Goal: Task Accomplishment & Management: Use online tool/utility

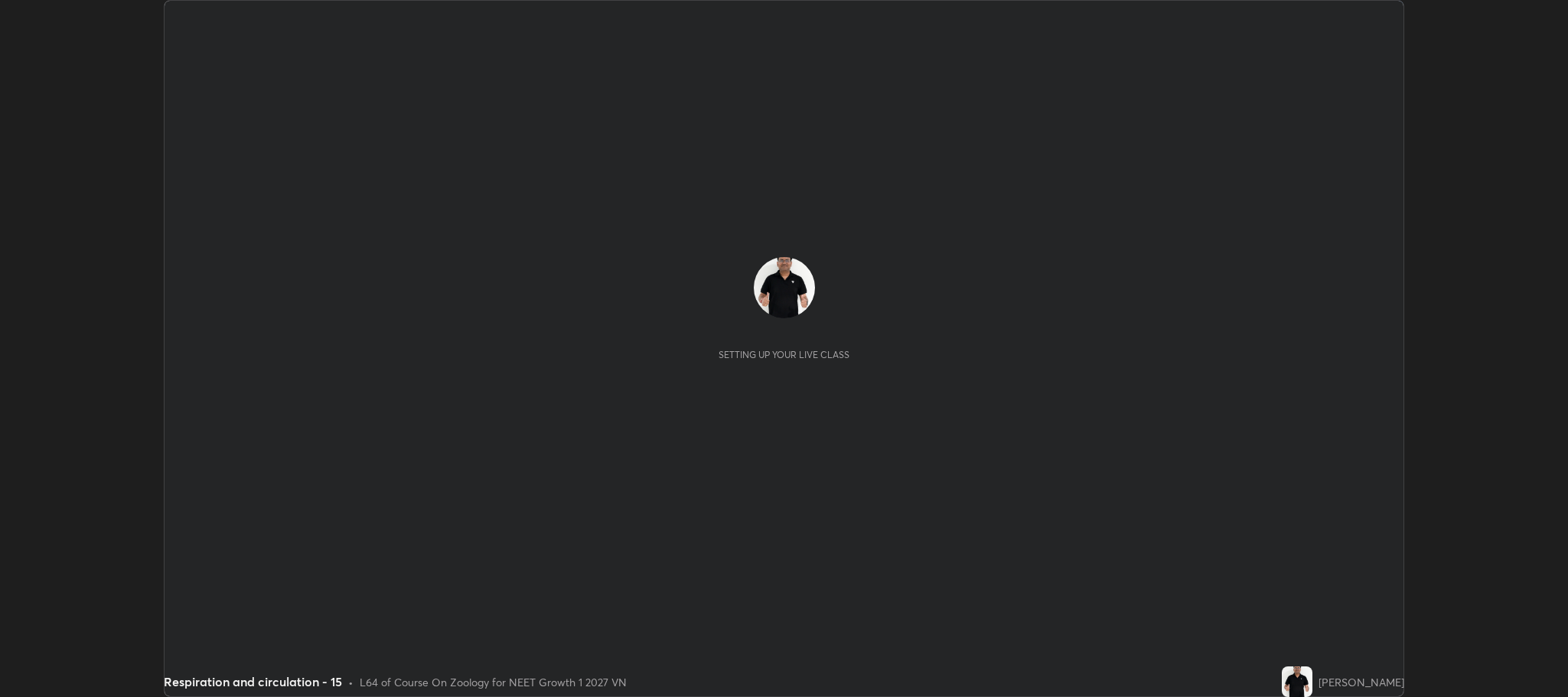
scroll to position [697, 1567]
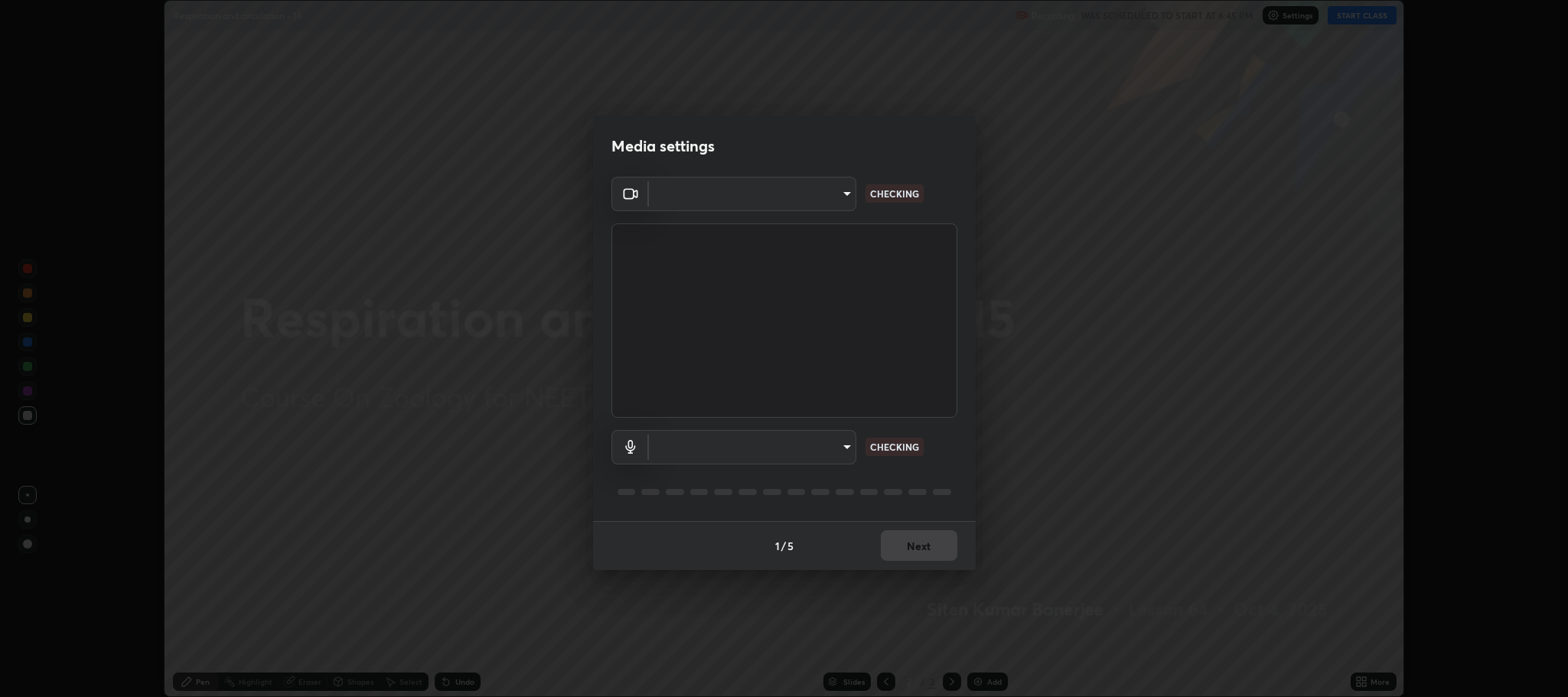
type input "7d5d3c8b8d5eda39410d366f8eb367a364bfae71f89e529543b0394fded3b098"
type input "8507aa3ee51d877dd167cb2830e1b17589139627b401cbc8752b2157a0660436"
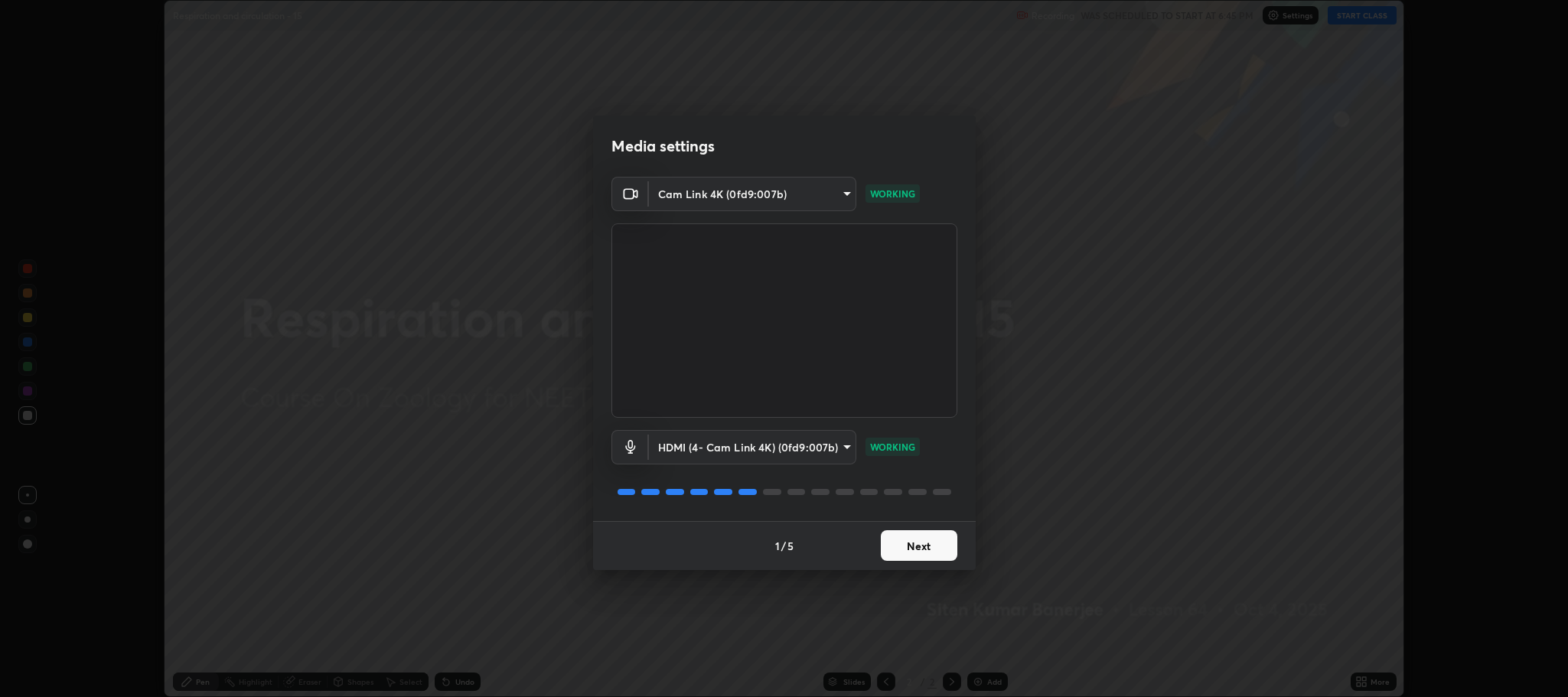
click at [931, 542] on button "Next" at bounding box center [918, 545] width 77 height 30
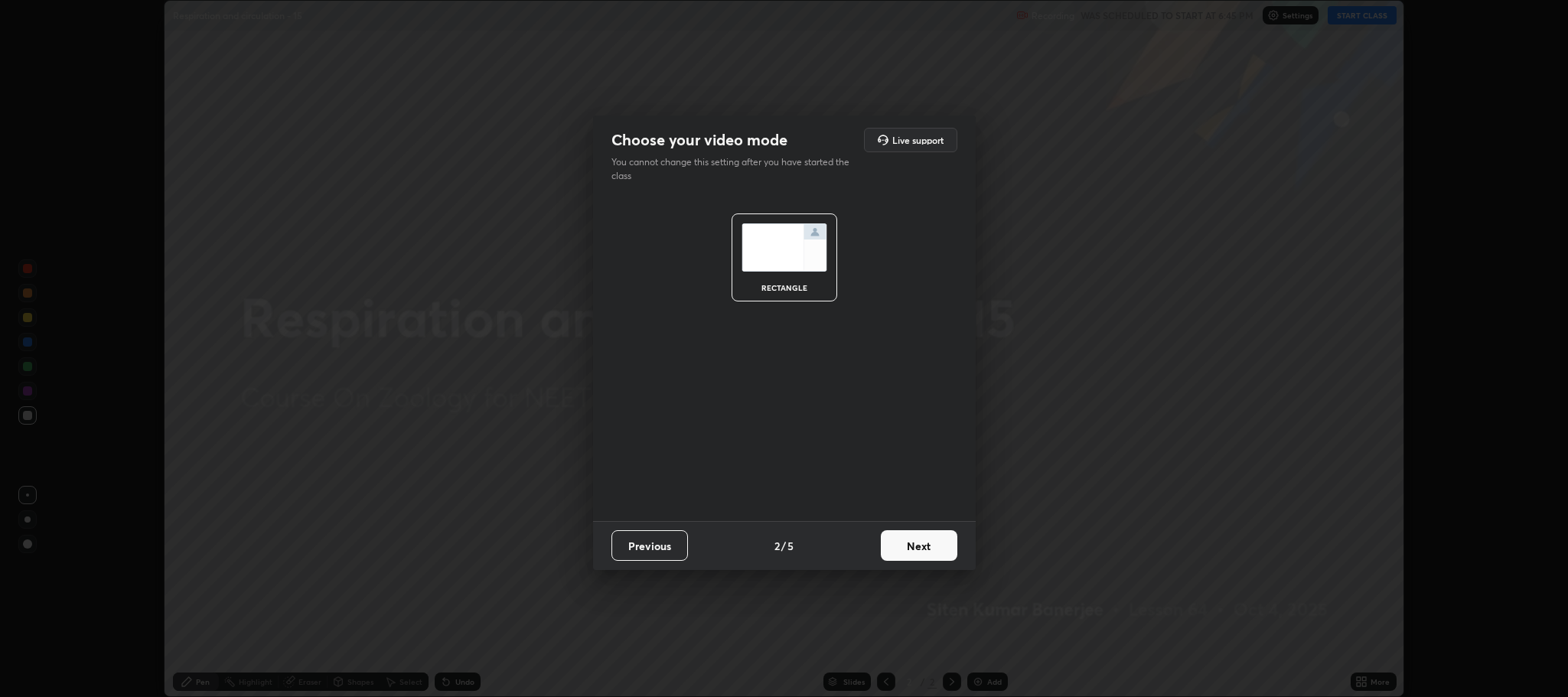
click at [915, 552] on button "Next" at bounding box center [918, 545] width 77 height 30
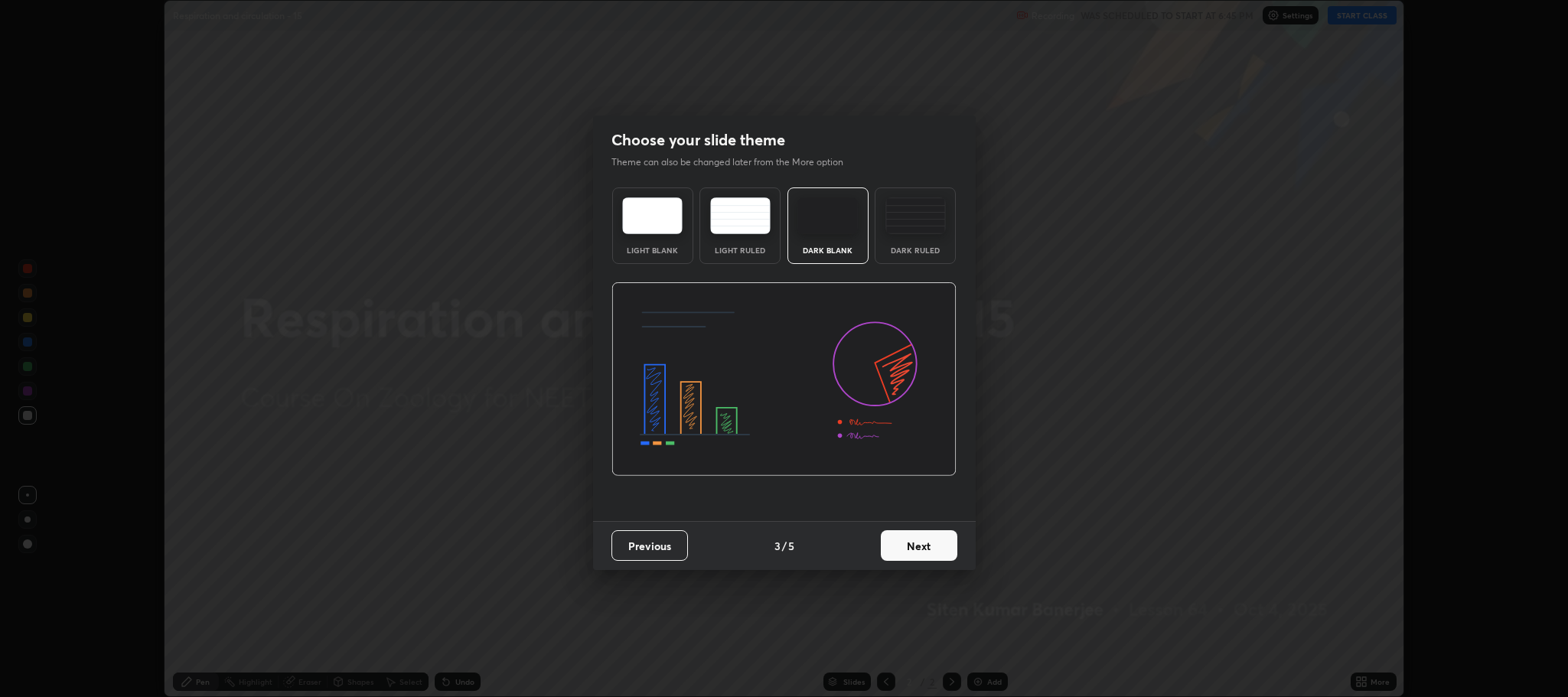
click at [912, 548] on button "Next" at bounding box center [918, 545] width 77 height 30
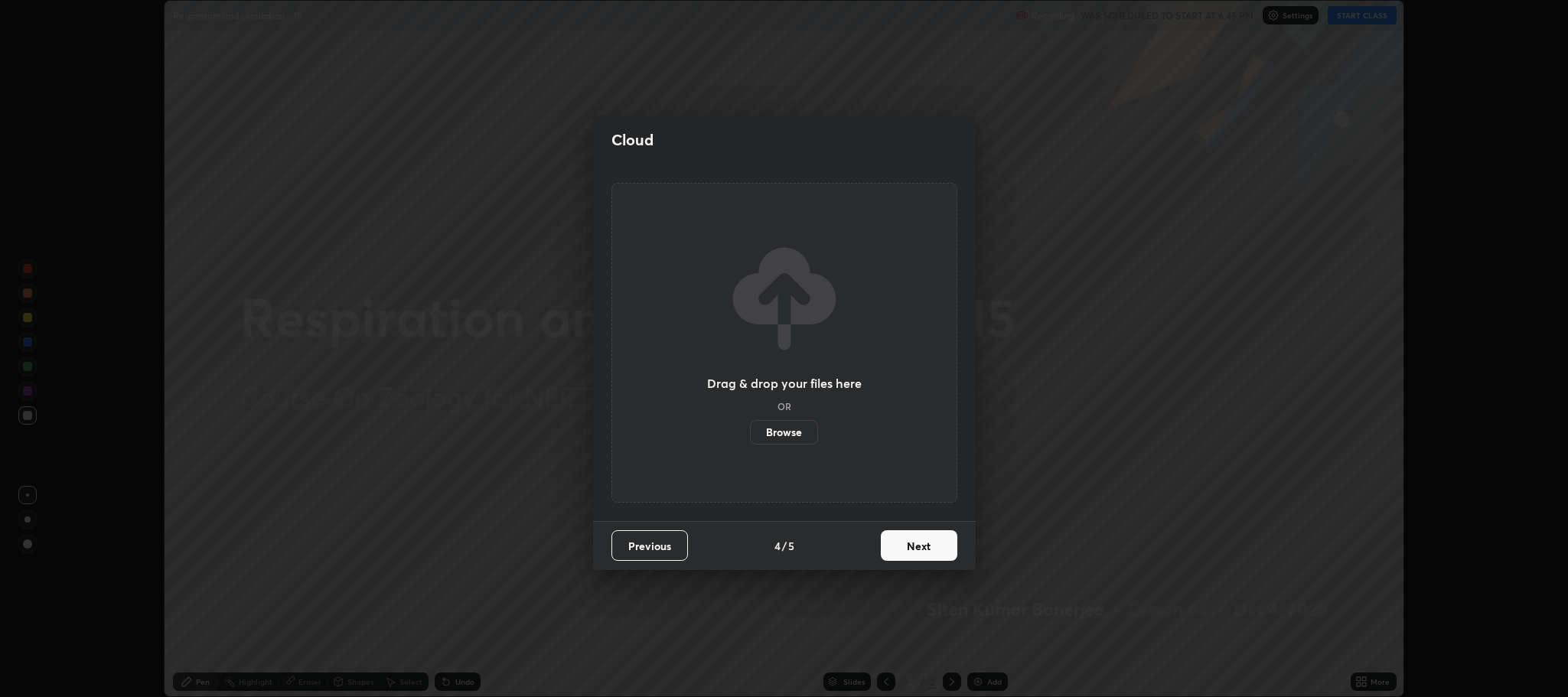
click at [912, 548] on button "Next" at bounding box center [918, 545] width 77 height 30
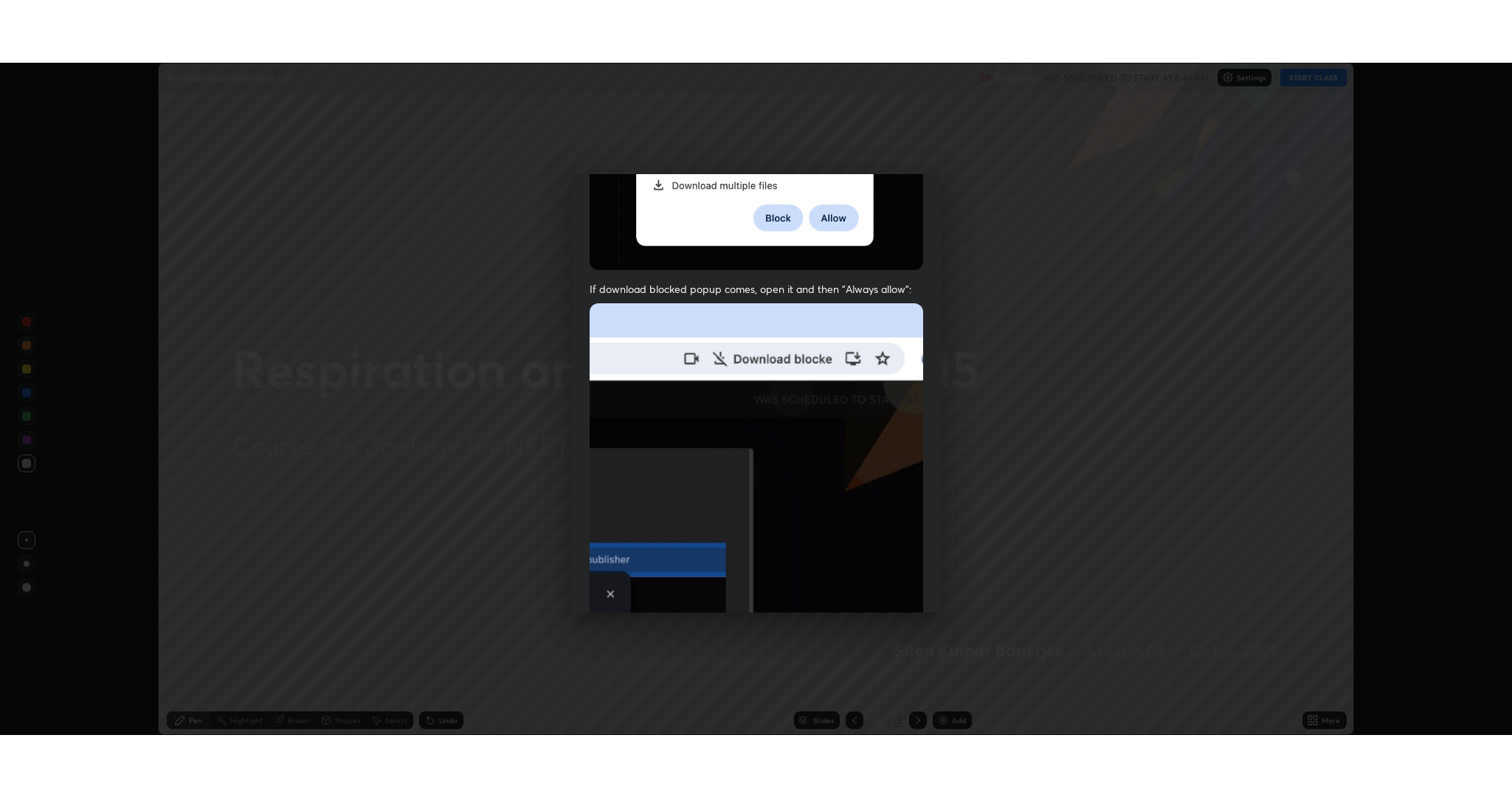
scroll to position [299, 0]
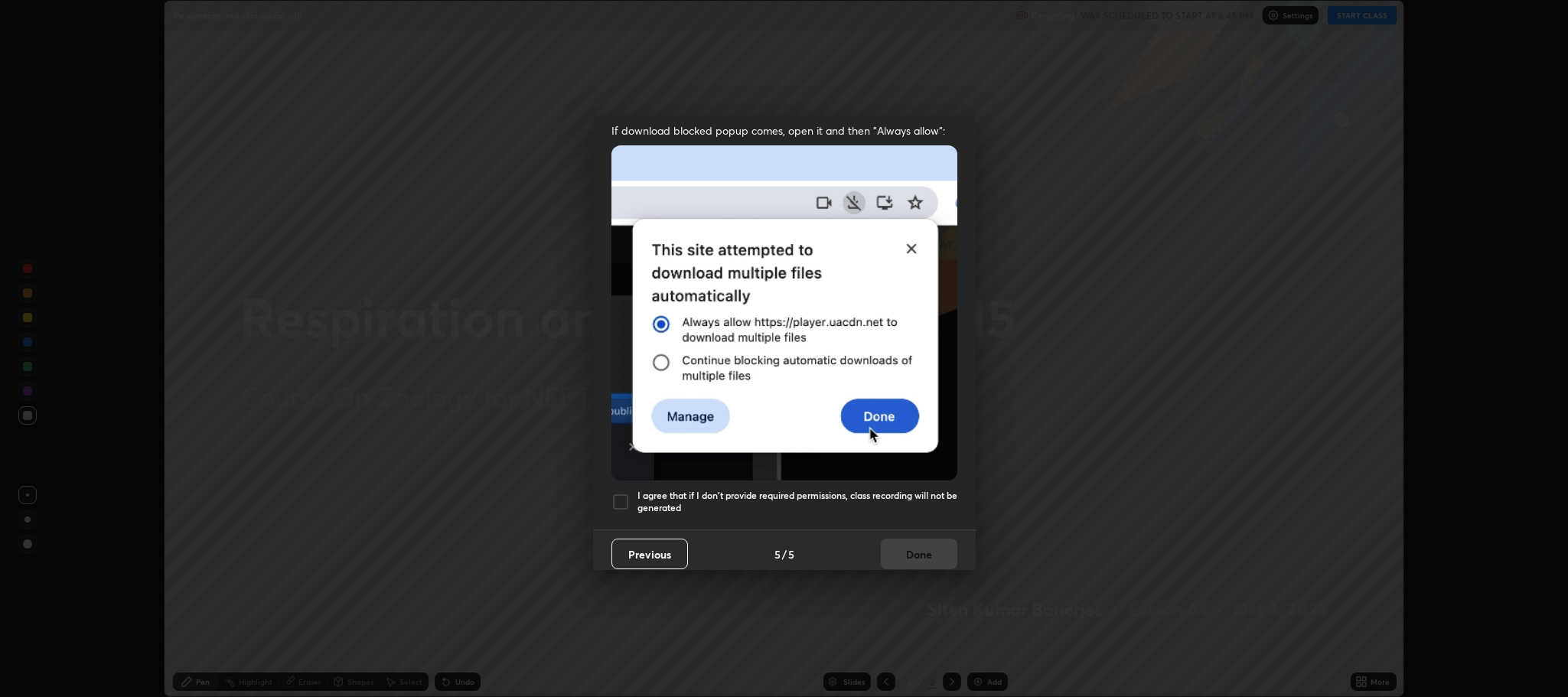
click at [623, 493] on div at bounding box center [620, 502] width 18 height 18
click at [914, 546] on button "Done" at bounding box center [918, 553] width 77 height 30
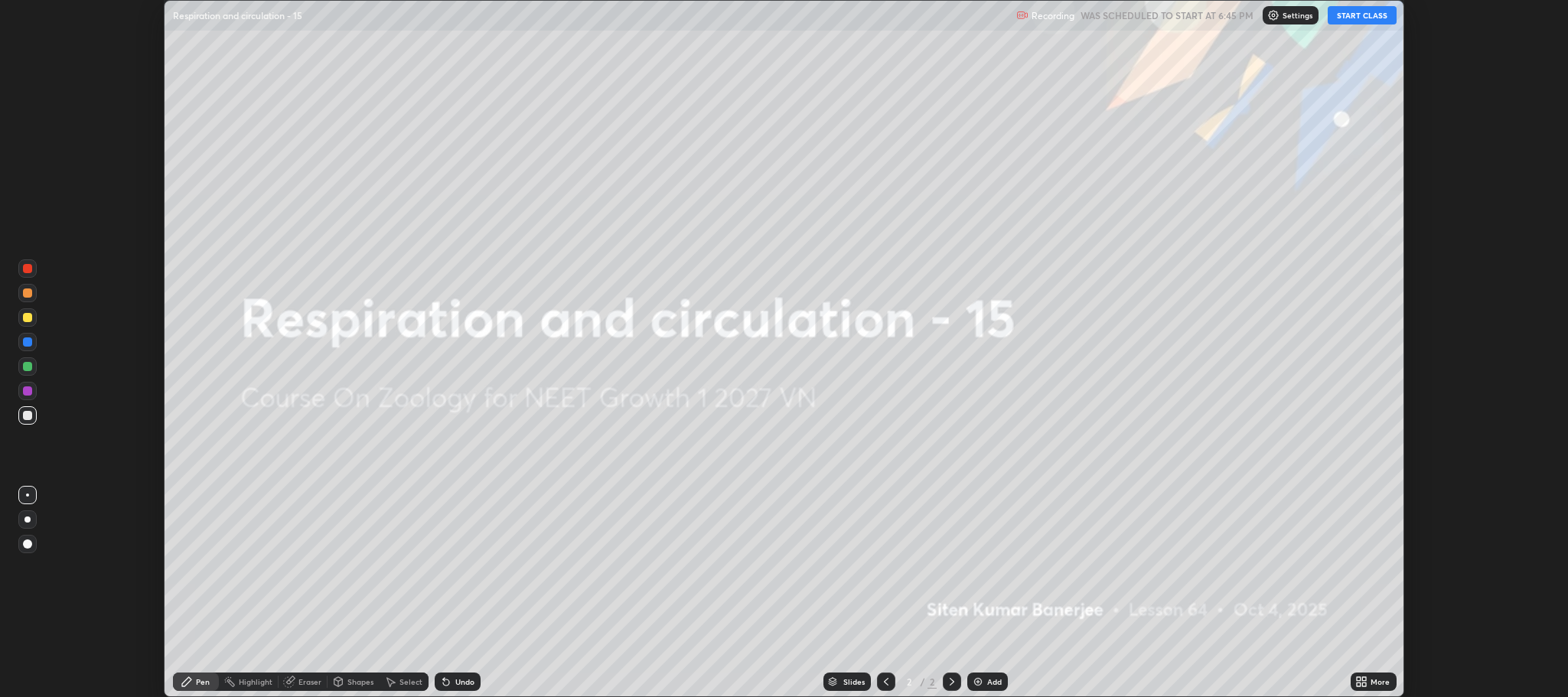
click at [1360, 10] on button "START CLASS" at bounding box center [1361, 14] width 69 height 18
click at [1363, 678] on icon at bounding box center [1365, 679] width 4 height 4
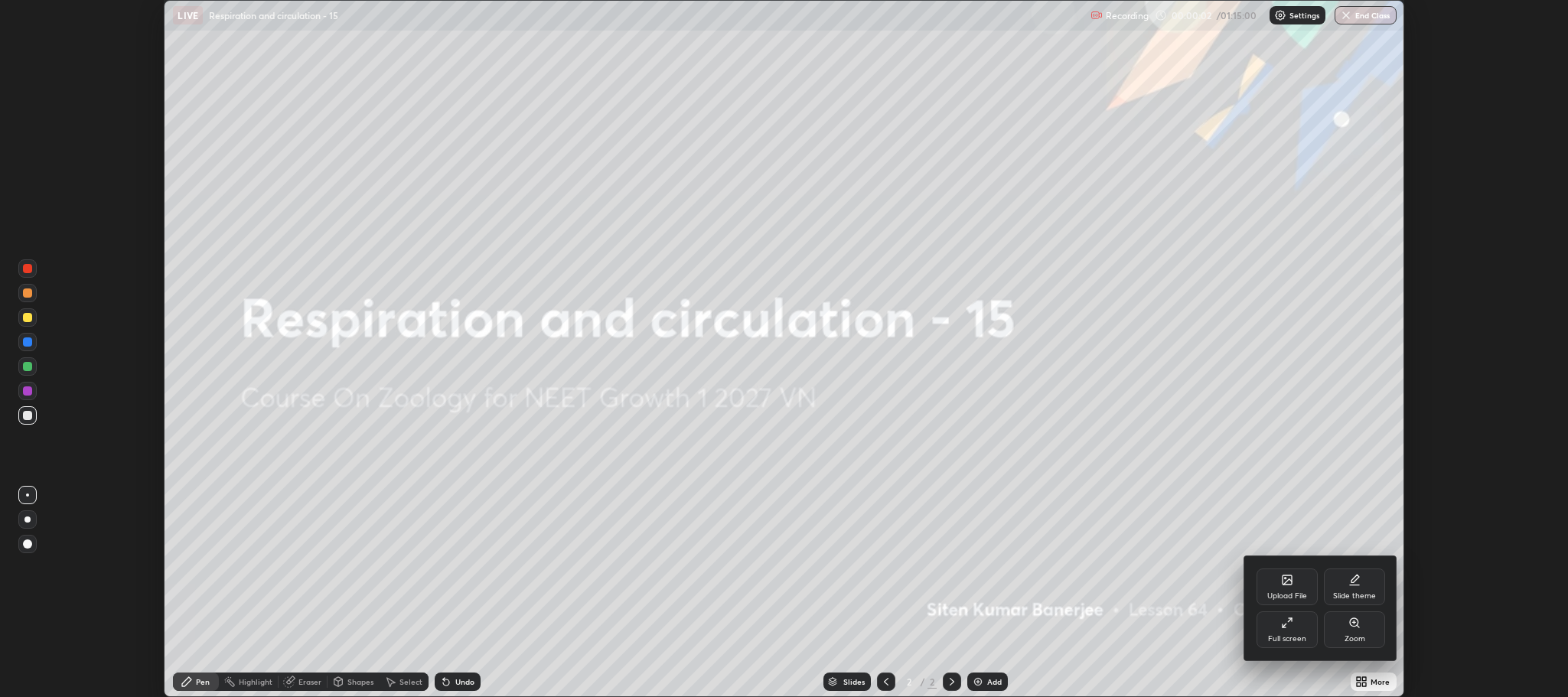
click at [1285, 636] on div "Full screen" at bounding box center [1287, 638] width 38 height 8
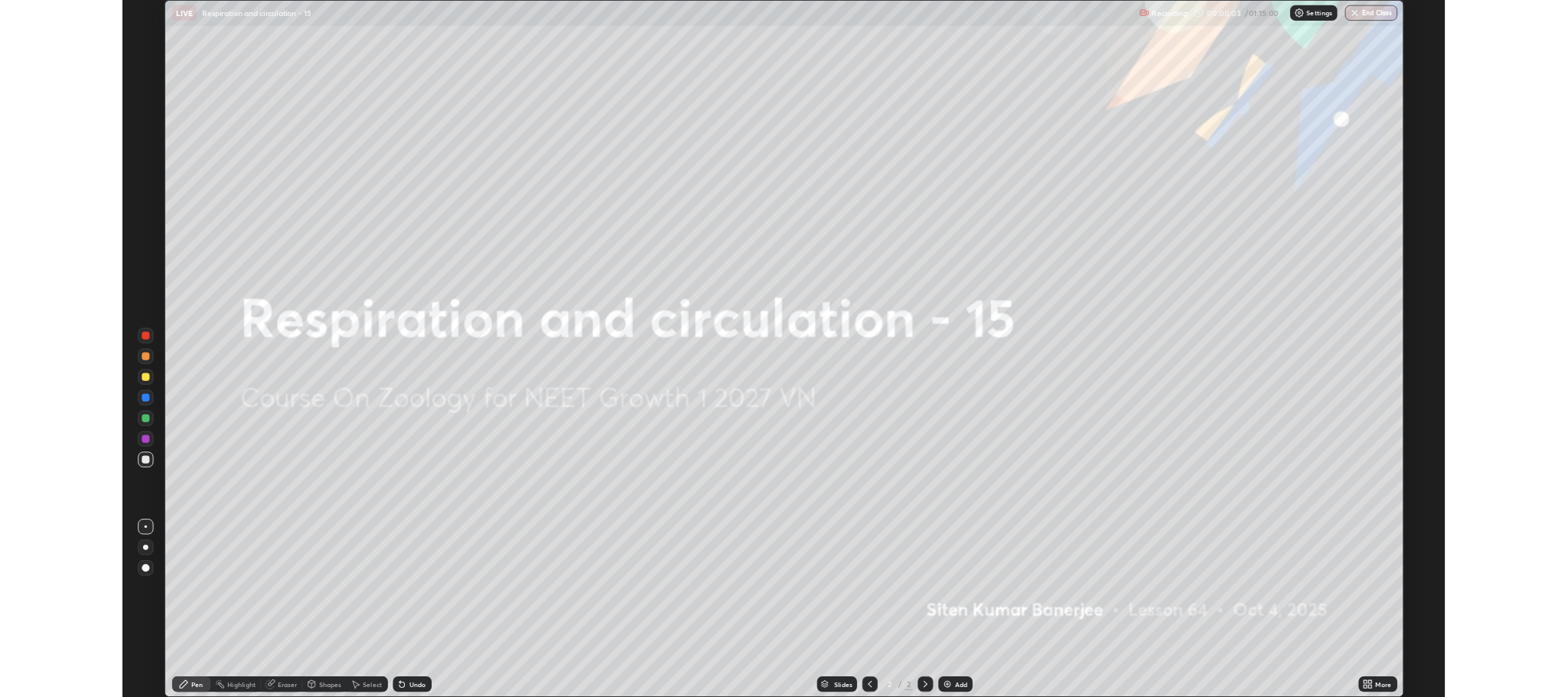
scroll to position [826, 1568]
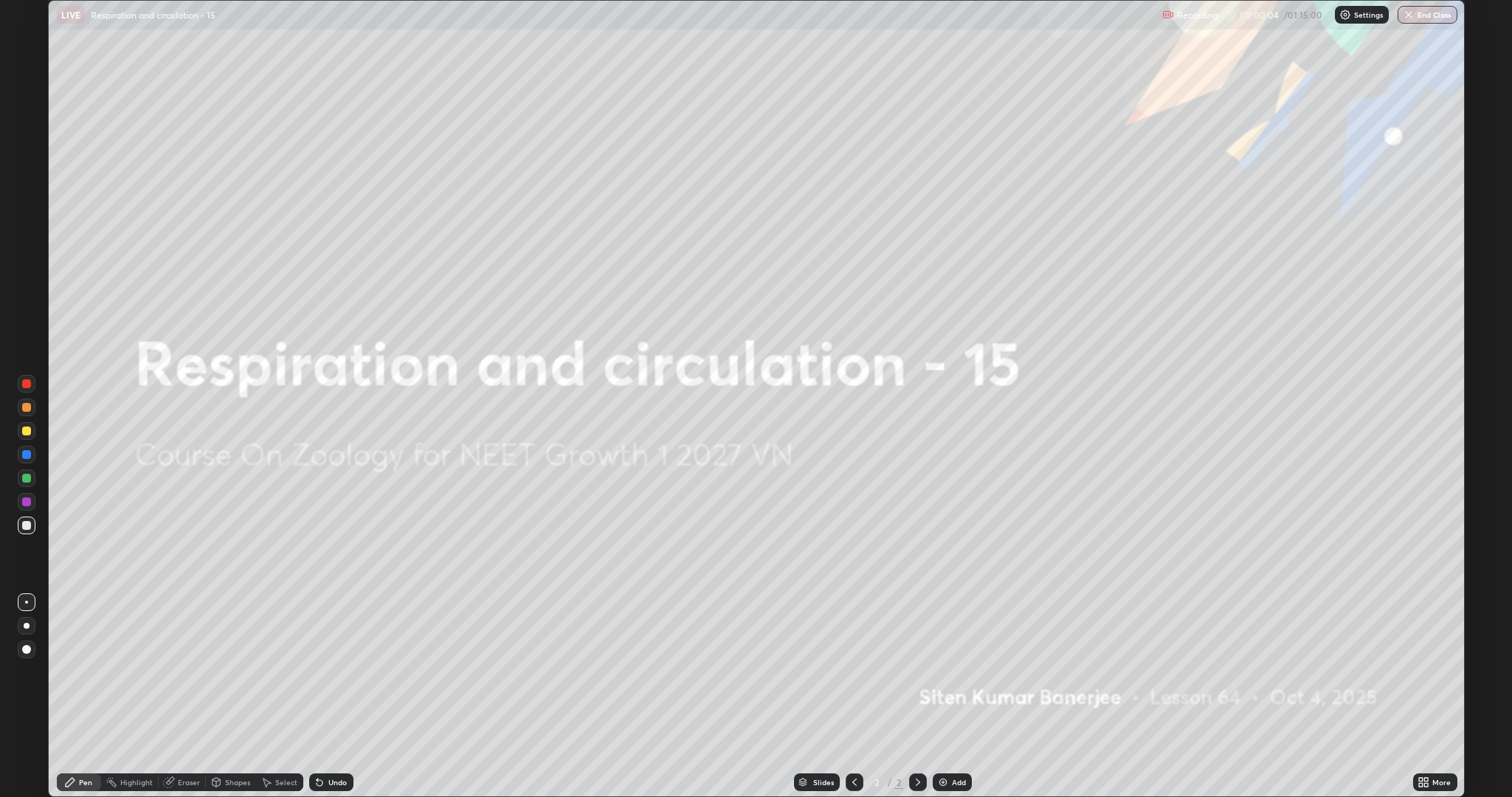
click at [946, 671] on img at bounding box center [943, 782] width 12 height 12
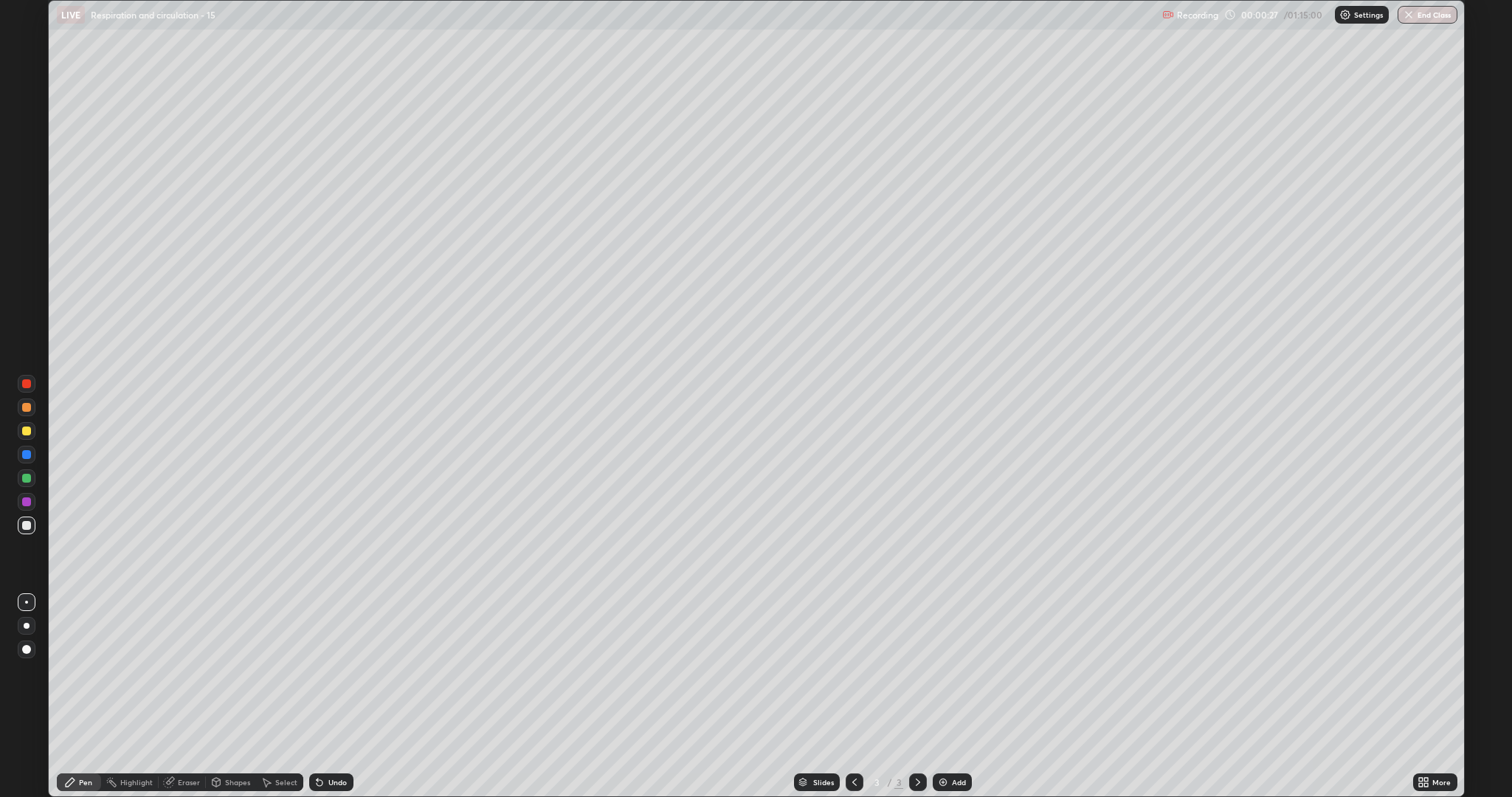
click at [23, 426] on div at bounding box center [26, 430] width 17 height 17
click at [26, 526] on div at bounding box center [26, 526] width 9 height 9
click at [1426, 671] on icon at bounding box center [1425, 780] width 4 height 4
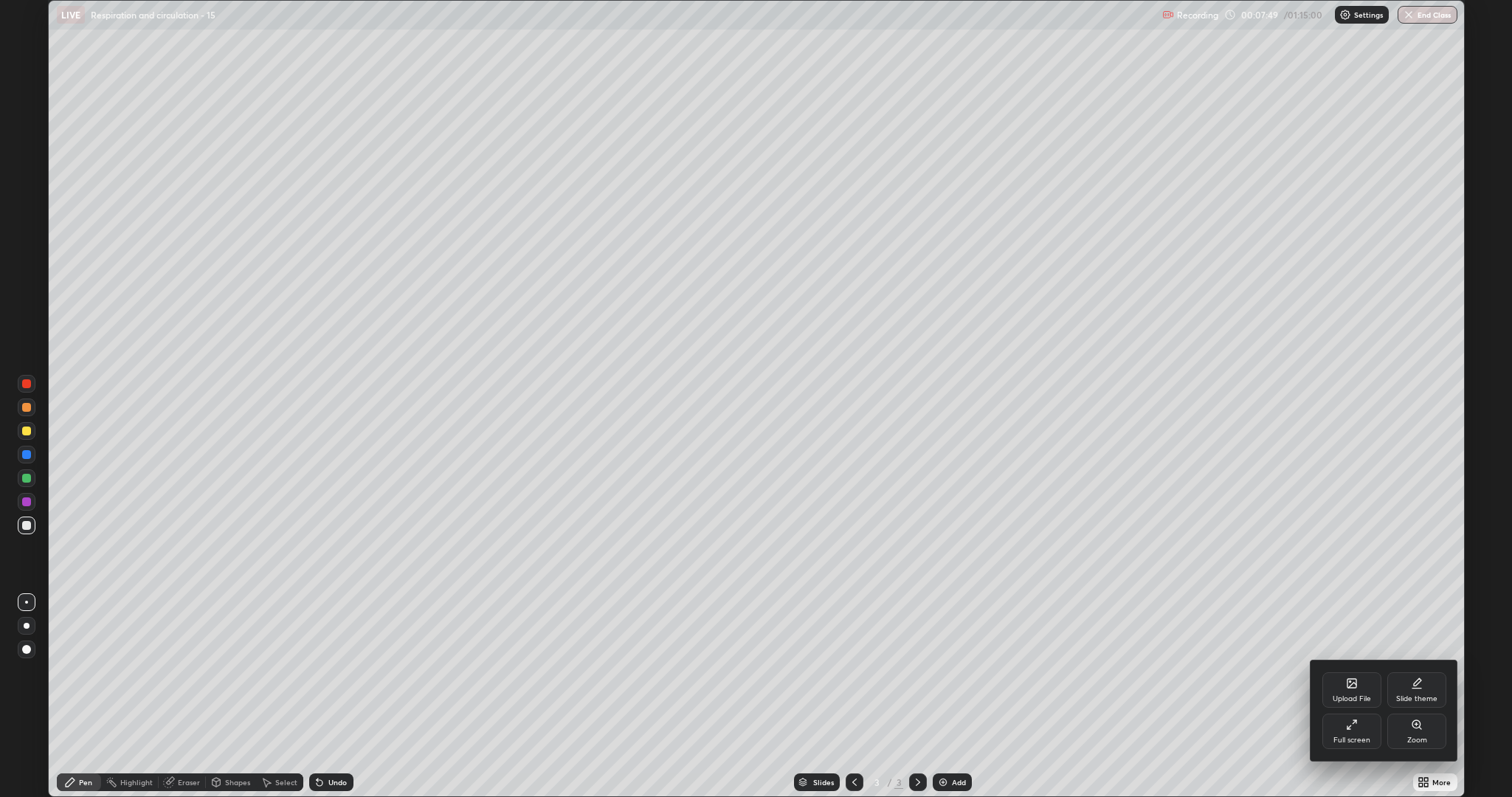
click at [1354, 671] on div "Full screen" at bounding box center [1351, 731] width 59 height 36
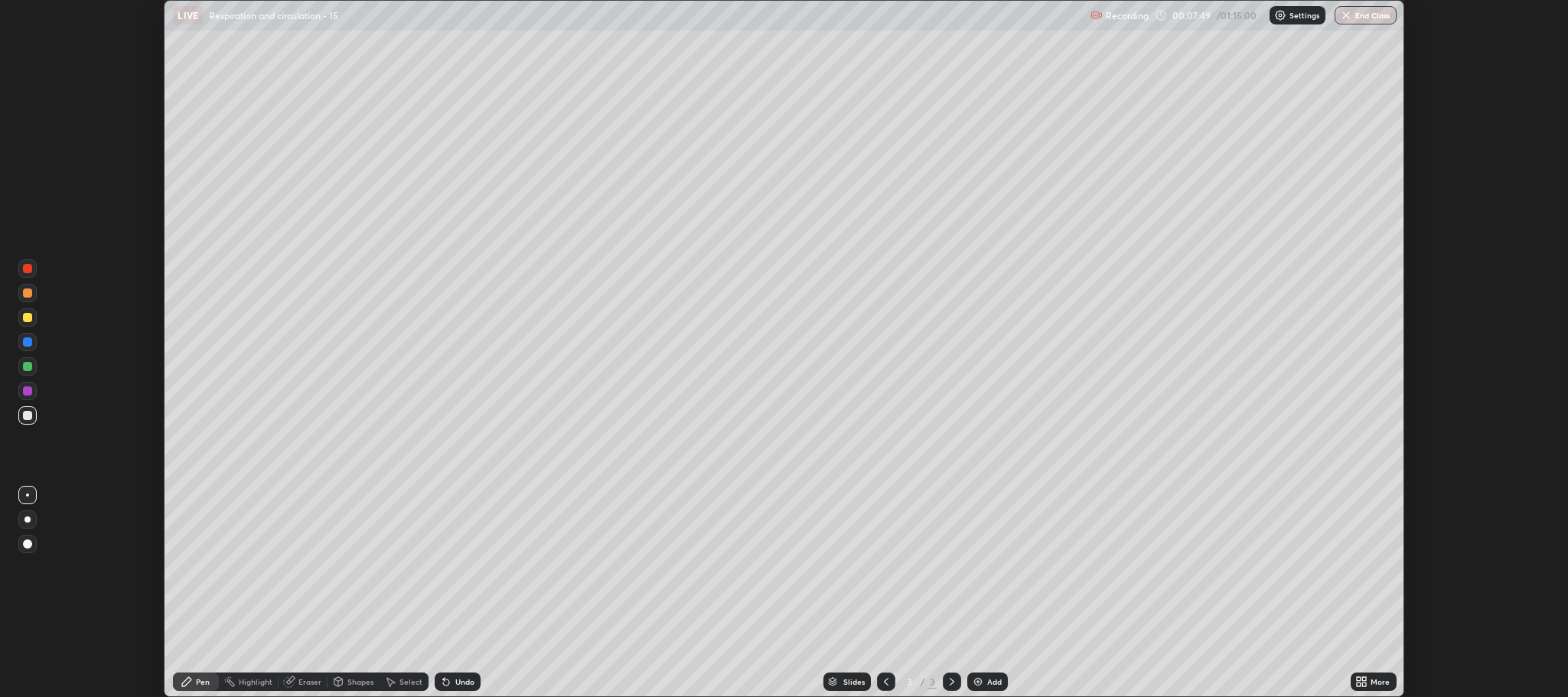
scroll to position [75796, 74937]
click at [26, 320] on div at bounding box center [27, 317] width 9 height 9
click at [998, 686] on div "Add" at bounding box center [994, 682] width 14 height 8
click at [29, 416] on div at bounding box center [27, 416] width 9 height 9
click at [992, 685] on div "Add" at bounding box center [994, 682] width 14 height 8
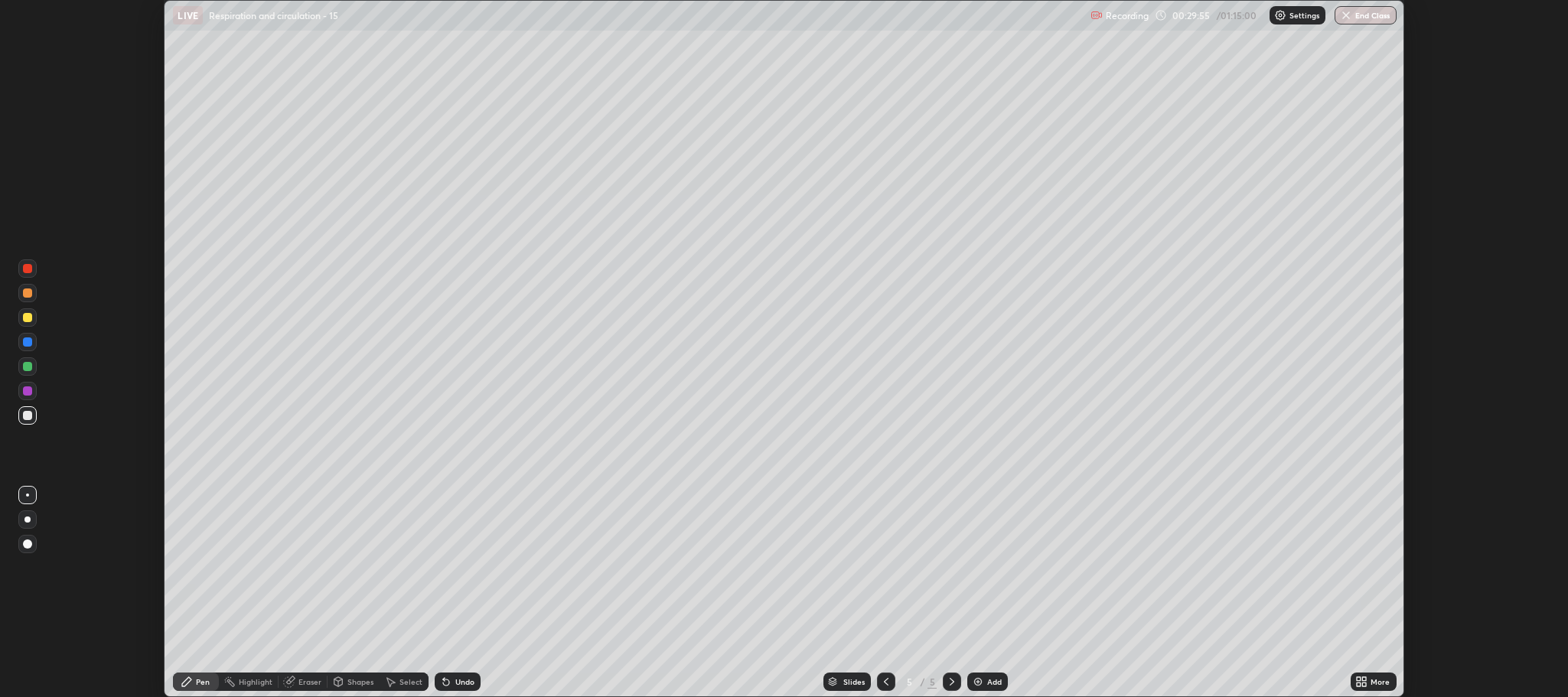
click at [26, 273] on div at bounding box center [26, 268] width 18 height 18
click at [26, 344] on div at bounding box center [27, 342] width 9 height 9
click at [32, 367] on div at bounding box center [26, 366] width 18 height 18
click at [30, 283] on div at bounding box center [26, 293] width 18 height 25
click at [29, 265] on div at bounding box center [27, 268] width 9 height 9
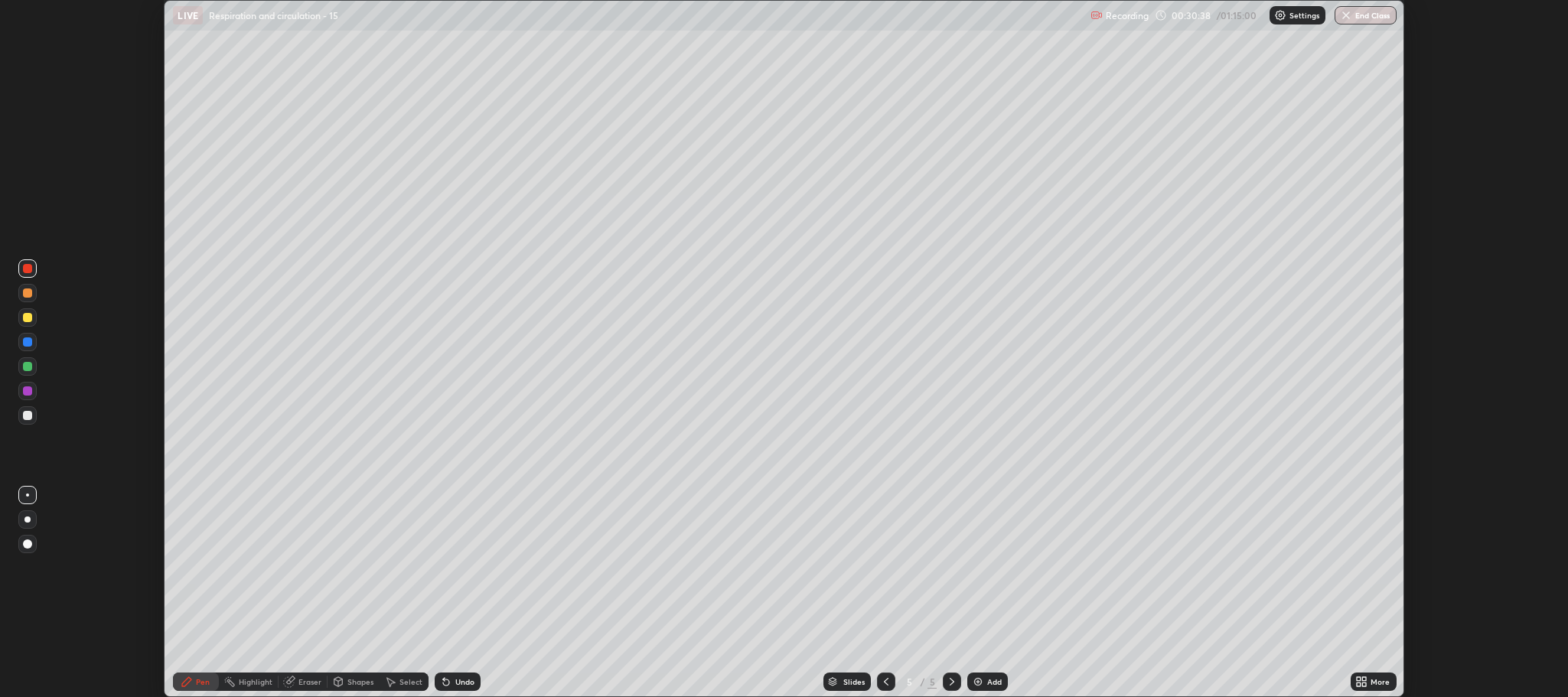
click at [26, 364] on div at bounding box center [27, 366] width 9 height 9
click at [22, 416] on div at bounding box center [26, 415] width 18 height 18
click at [30, 264] on div at bounding box center [27, 268] width 9 height 9
click at [25, 417] on div at bounding box center [27, 416] width 9 height 9
click at [884, 682] on icon at bounding box center [885, 681] width 12 height 12
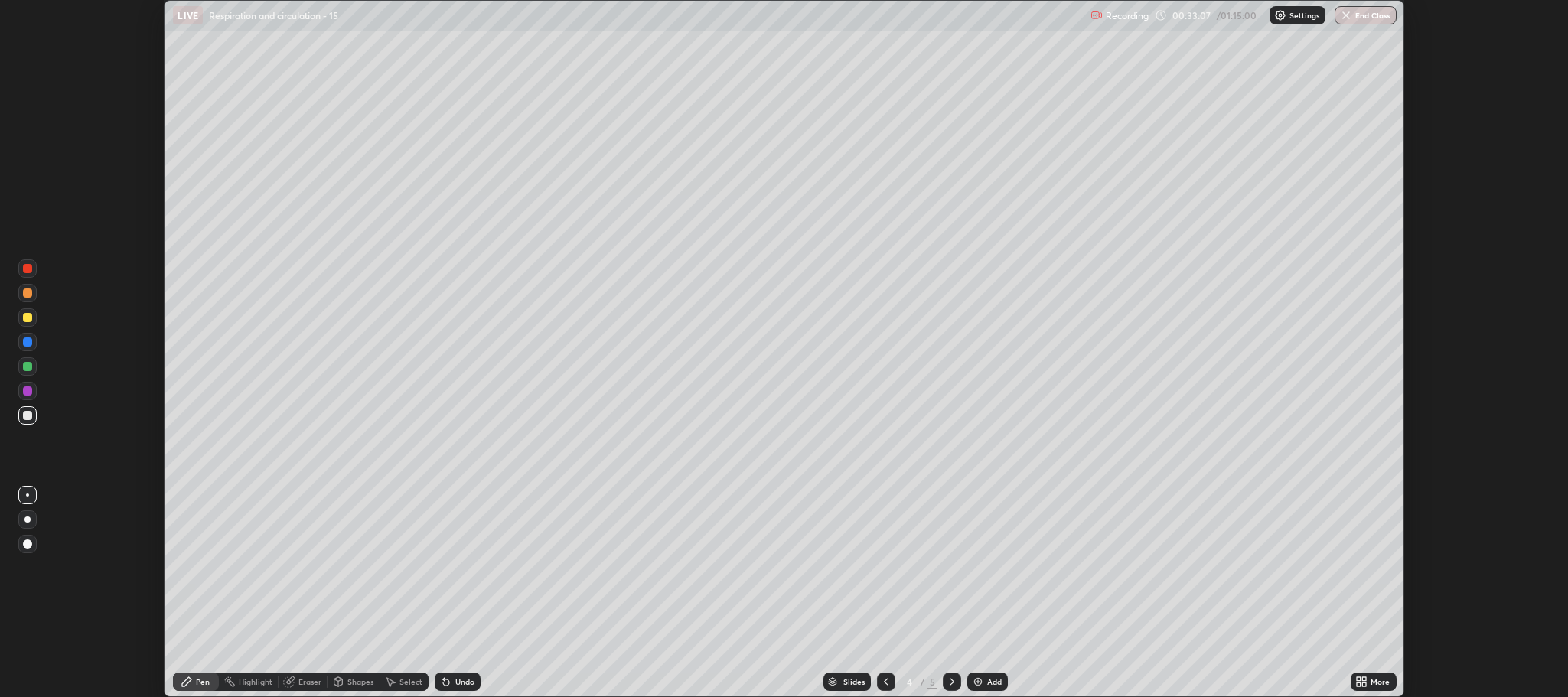
click at [950, 682] on icon at bounding box center [951, 681] width 12 height 12
click at [308, 683] on div "Eraser" at bounding box center [310, 682] width 23 height 8
click at [218, 693] on div "Pen" at bounding box center [196, 681] width 46 height 30
click at [26, 420] on div at bounding box center [27, 416] width 9 height 9
click at [36, 367] on div at bounding box center [26, 366] width 18 height 18
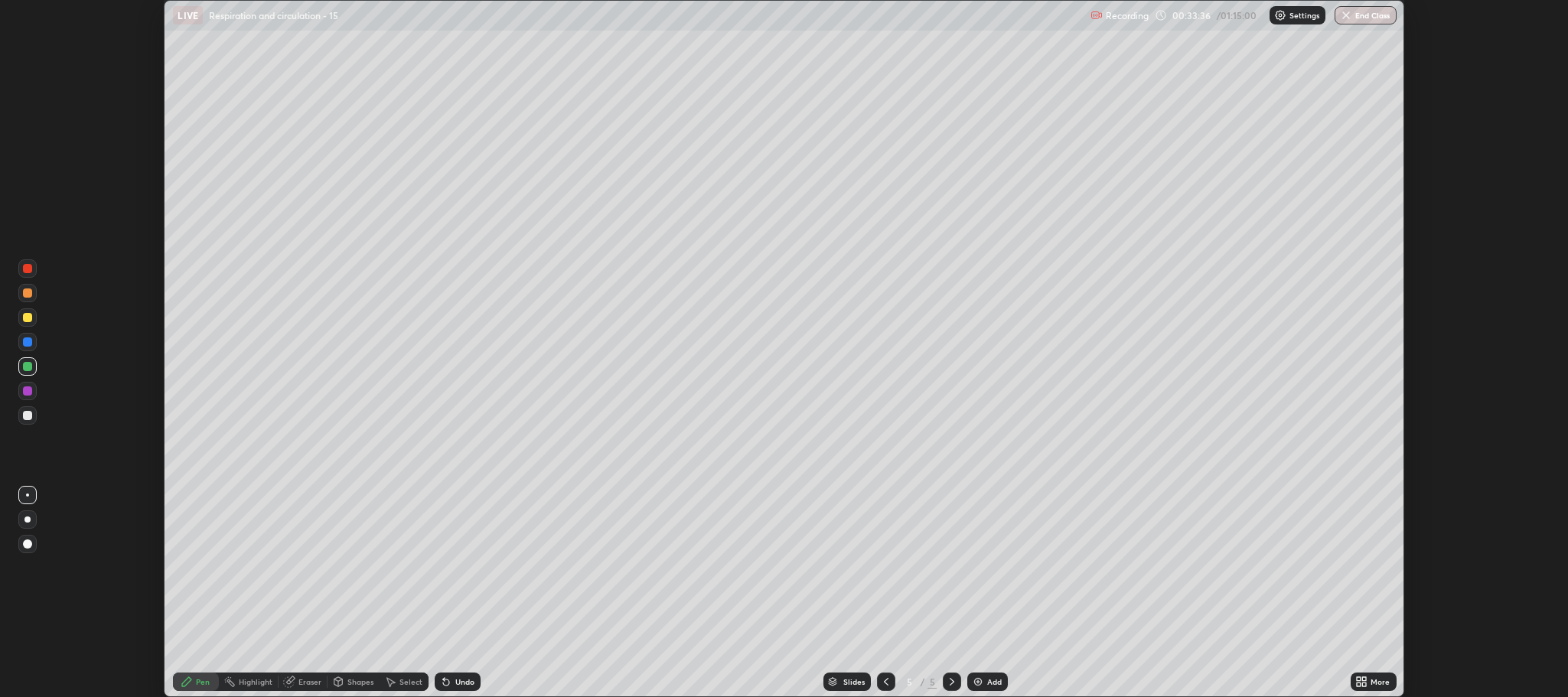
click at [29, 296] on div at bounding box center [27, 293] width 9 height 9
click at [24, 368] on div at bounding box center [27, 366] width 9 height 9
click at [34, 413] on div at bounding box center [26, 415] width 18 height 18
click at [997, 682] on div "Add" at bounding box center [994, 682] width 14 height 8
click at [884, 682] on icon at bounding box center [885, 681] width 12 height 12
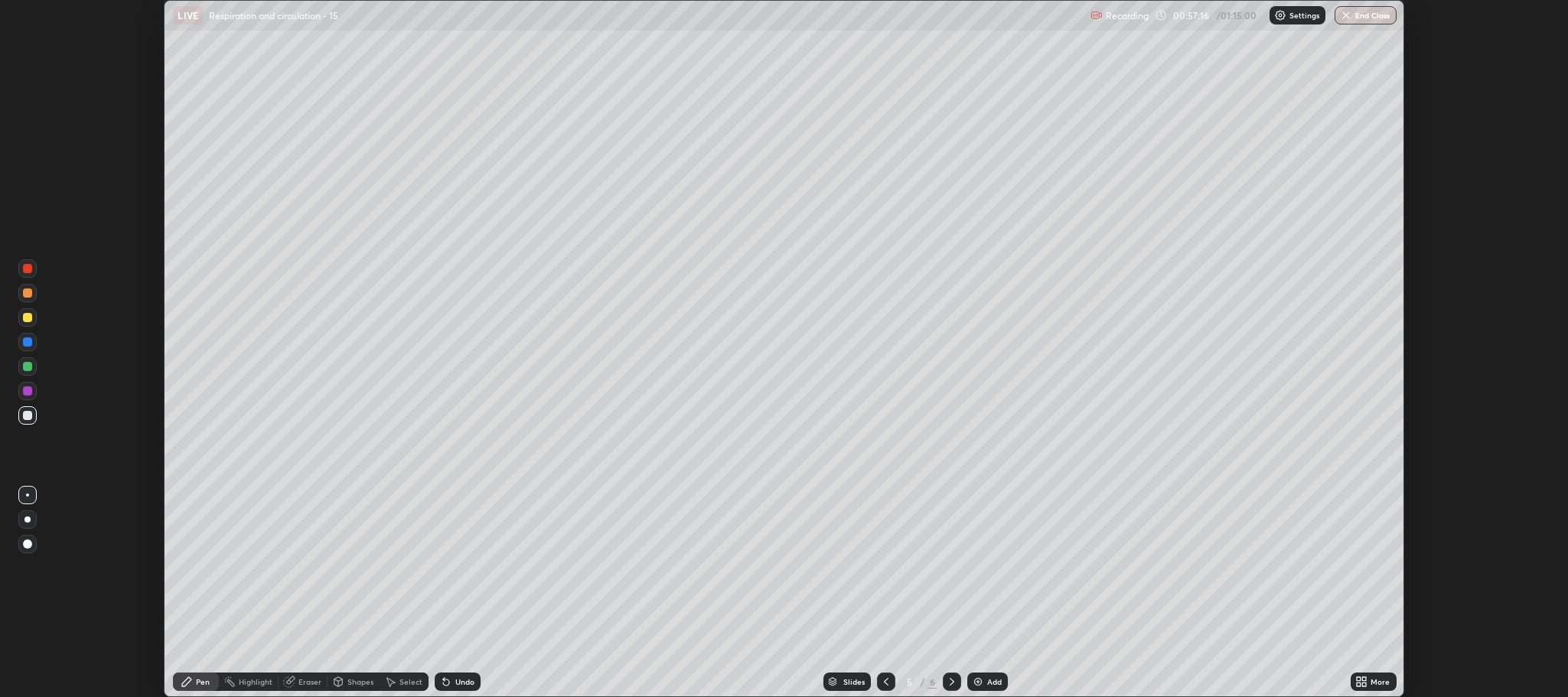
click at [950, 682] on icon at bounding box center [951, 681] width 12 height 12
click at [25, 308] on div at bounding box center [26, 317] width 18 height 25
click at [30, 269] on div at bounding box center [27, 268] width 9 height 9
click at [884, 682] on icon at bounding box center [885, 681] width 12 height 12
click at [1368, 15] on button "End Class" at bounding box center [1366, 14] width 62 height 18
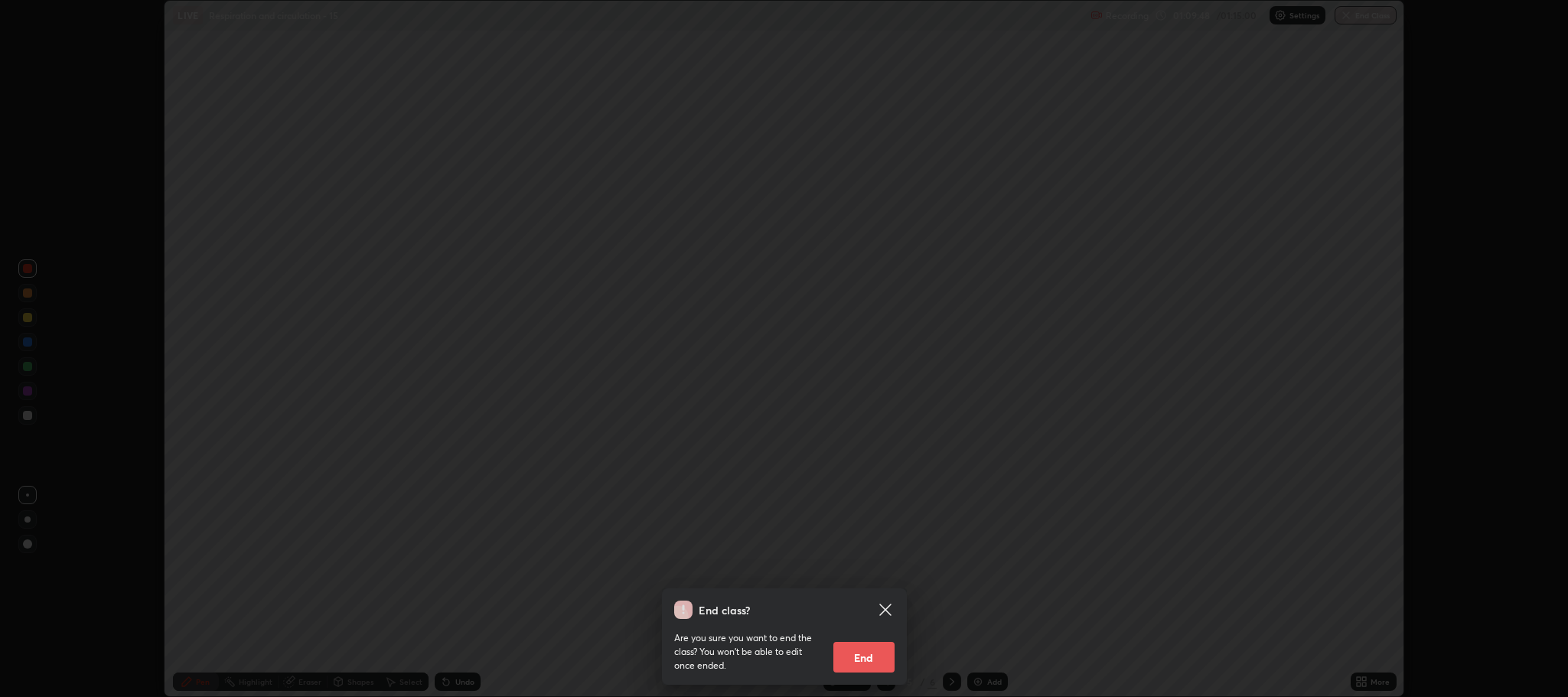
click at [872, 655] on button "End" at bounding box center [863, 657] width 61 height 30
click at [931, 648] on div "End class? Are you sure you want to end the class? You won’t be able to edit on…" at bounding box center [784, 348] width 1568 height 697
